Goal: Find specific page/section: Find specific page/section

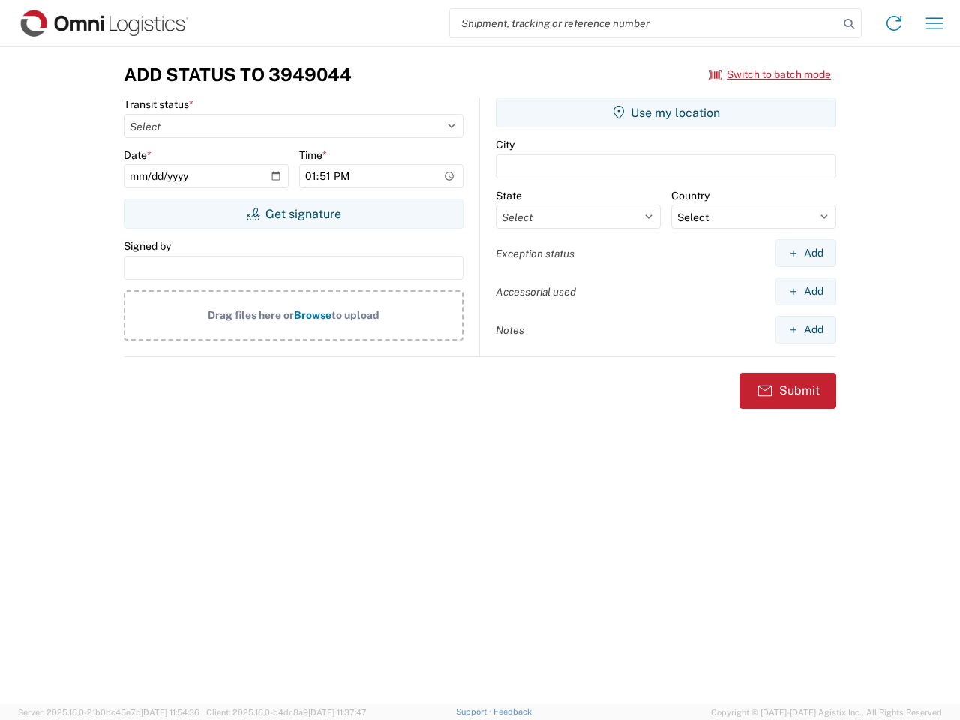
click at [645, 23] on input "search" at bounding box center [644, 23] width 389 height 29
click at [849, 24] on icon at bounding box center [849, 24] width 21 height 21
click at [894, 23] on icon at bounding box center [894, 23] width 24 height 24
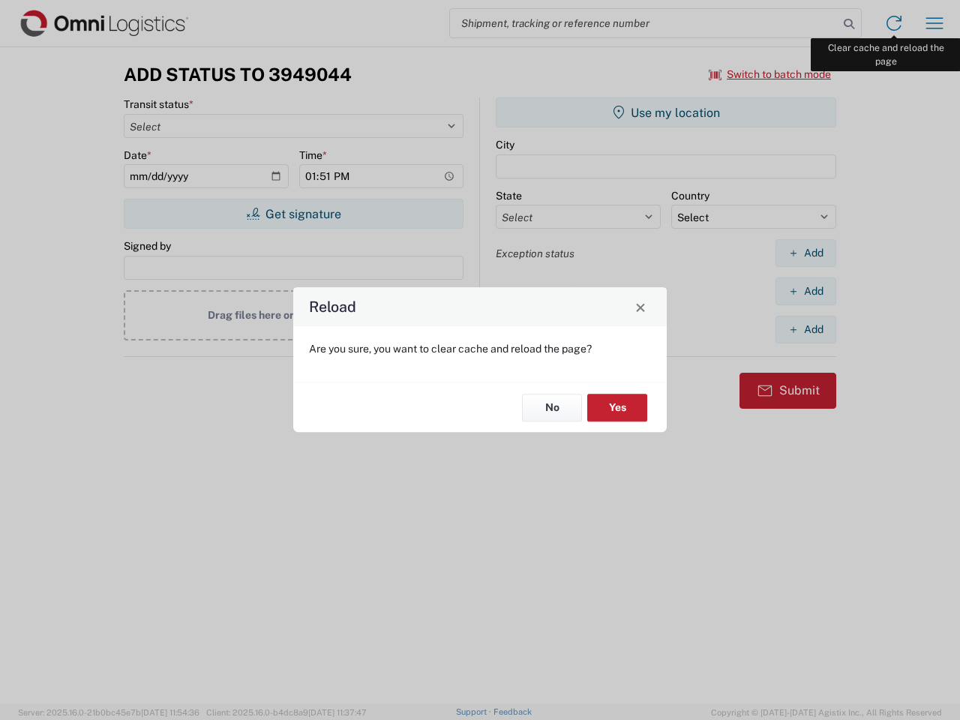
click at [935, 23] on div "Reload Are you sure, you want to clear cache and reload the page? No Yes" at bounding box center [480, 360] width 960 height 720
click at [771, 74] on div "Reload Are you sure, you want to clear cache and reload the page? No Yes" at bounding box center [480, 360] width 960 height 720
click at [293, 214] on div "Reload Are you sure, you want to clear cache and reload the page? No Yes" at bounding box center [480, 360] width 960 height 720
click at [666, 113] on div "Reload Are you sure, you want to clear cache and reload the page? No Yes" at bounding box center [480, 360] width 960 height 720
click at [806, 253] on div "Reload Are you sure, you want to clear cache and reload the page? No Yes" at bounding box center [480, 360] width 960 height 720
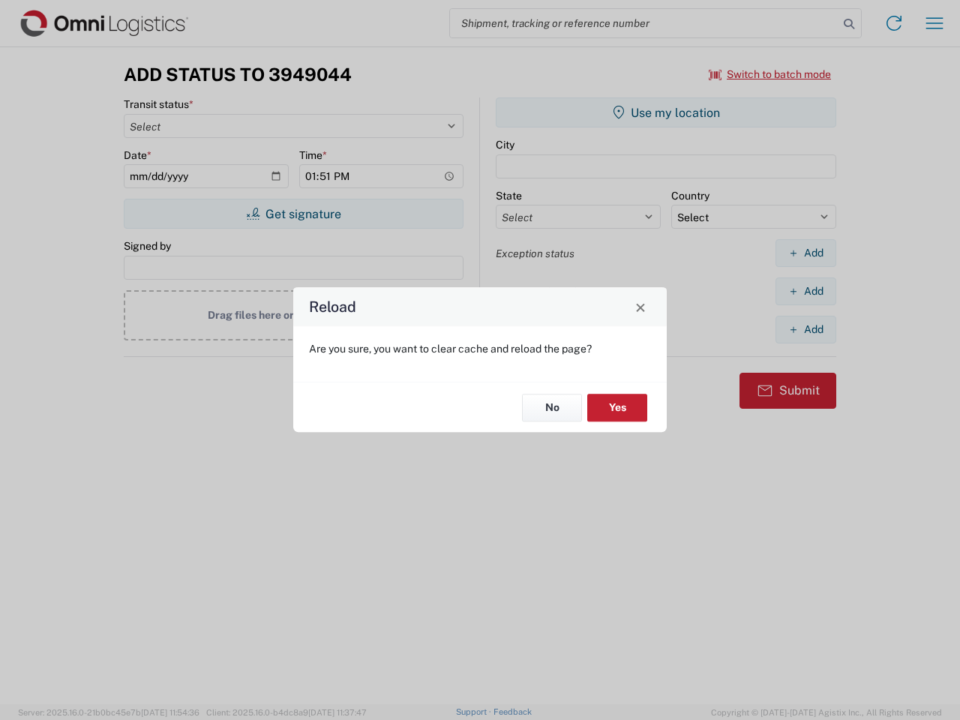
click at [806, 291] on div "Reload Are you sure, you want to clear cache and reload the page? No Yes" at bounding box center [480, 360] width 960 height 720
click at [806, 329] on div "Reload Are you sure, you want to clear cache and reload the page? No Yes" at bounding box center [480, 360] width 960 height 720
